Goal: Navigation & Orientation: Find specific page/section

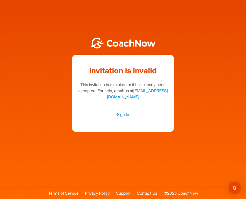
click at [126, 113] on link "Sign In" at bounding box center [123, 114] width 92 height 7
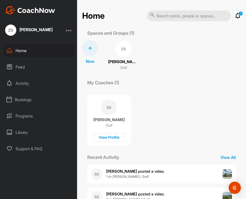
click at [121, 47] on div "ZS" at bounding box center [123, 49] width 16 height 16
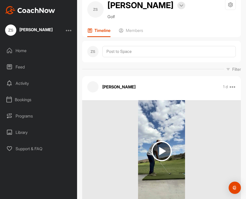
scroll to position [21, 0]
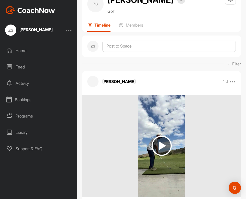
click at [163, 141] on img at bounding box center [162, 145] width 20 height 20
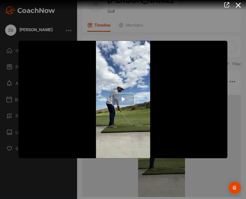
click at [123, 99] on span "Video Player" at bounding box center [123, 99] width 0 height 0
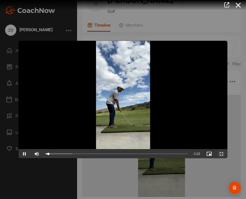
click at [220, 154] on span "Video Player" at bounding box center [221, 154] width 12 height 0
drag, startPoint x: 53, startPoint y: 153, endPoint x: 64, endPoint y: 154, distance: 11.5
click at [64, 154] on div "0:09" at bounding box center [54, 154] width 19 height 2
drag, startPoint x: 64, startPoint y: 154, endPoint x: 67, endPoint y: 155, distance: 2.8
click at [67, 154] on div "0:11" at bounding box center [56, 154] width 22 height 2
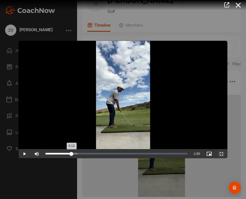
drag, startPoint x: 68, startPoint y: 154, endPoint x: 71, endPoint y: 154, distance: 3.8
click at [71, 154] on div "0:13" at bounding box center [58, 154] width 26 height 2
drag, startPoint x: 71, startPoint y: 154, endPoint x: 76, endPoint y: 154, distance: 4.3
click at [76, 154] on div "0:15" at bounding box center [60, 154] width 30 height 2
drag, startPoint x: 76, startPoint y: 154, endPoint x: 85, endPoint y: 154, distance: 8.4
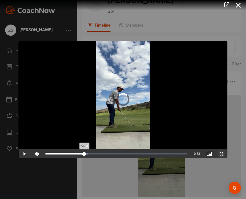
click at [84, 154] on div "0:20" at bounding box center [64, 154] width 39 height 2
drag, startPoint x: 85, startPoint y: 154, endPoint x: 91, endPoint y: 154, distance: 6.1
click at [91, 154] on div "0:23" at bounding box center [68, 154] width 46 height 2
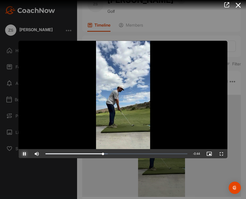
click at [26, 154] on span "Video Player" at bounding box center [24, 154] width 12 height 0
